Goal: Information Seeking & Learning: Learn about a topic

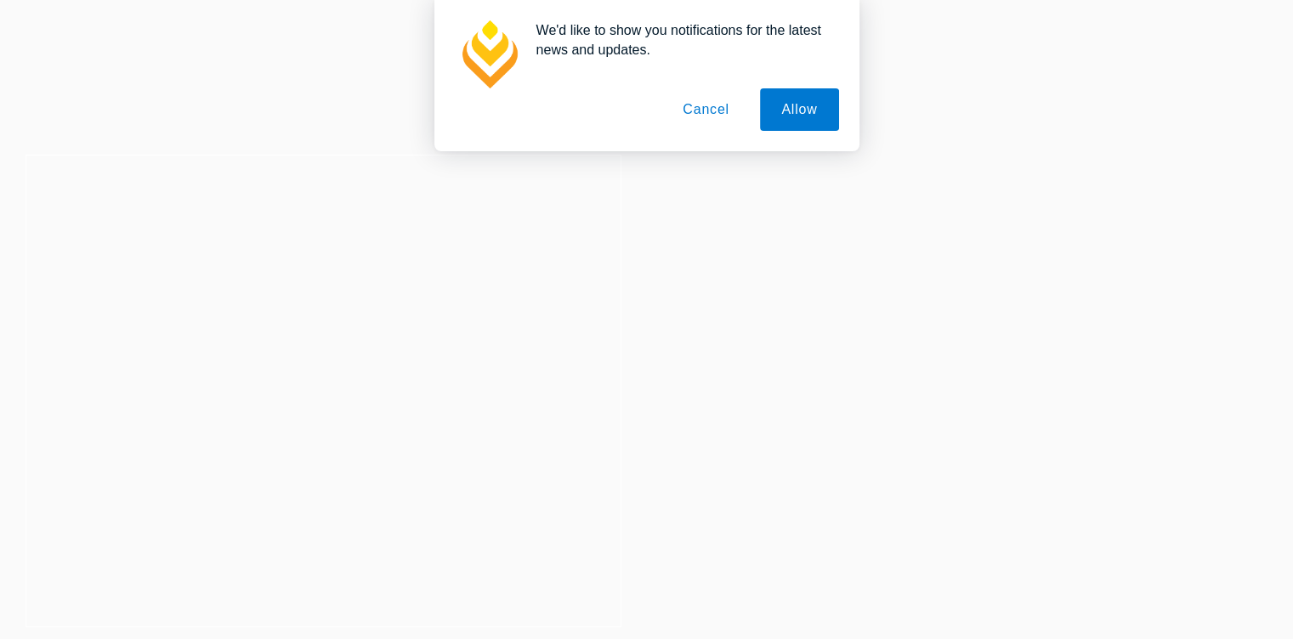
drag, startPoint x: 267, startPoint y: 1, endPoint x: 277, endPoint y: 52, distance: 52.0
click at [277, 52] on div "We'd like to show you notifications for the latest news and updates. Allow Canc…" at bounding box center [646, 75] width 1293 height 151
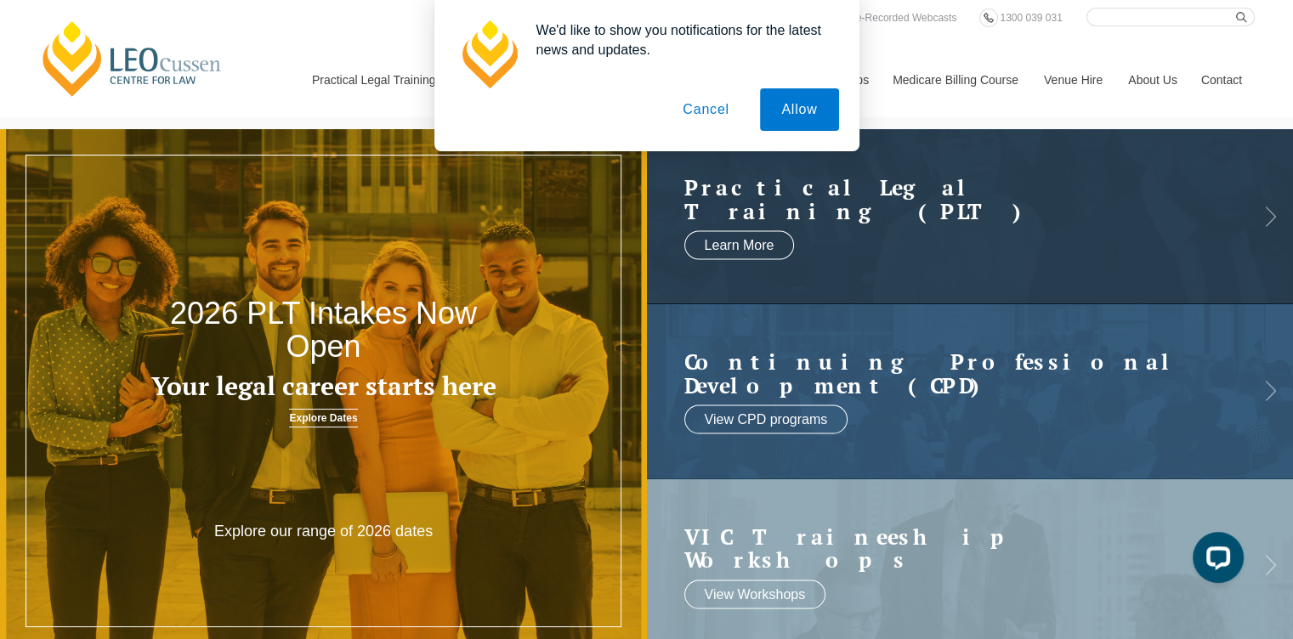
click at [708, 110] on button "Cancel" at bounding box center [705, 109] width 89 height 42
